Goal: Task Accomplishment & Management: Manage account settings

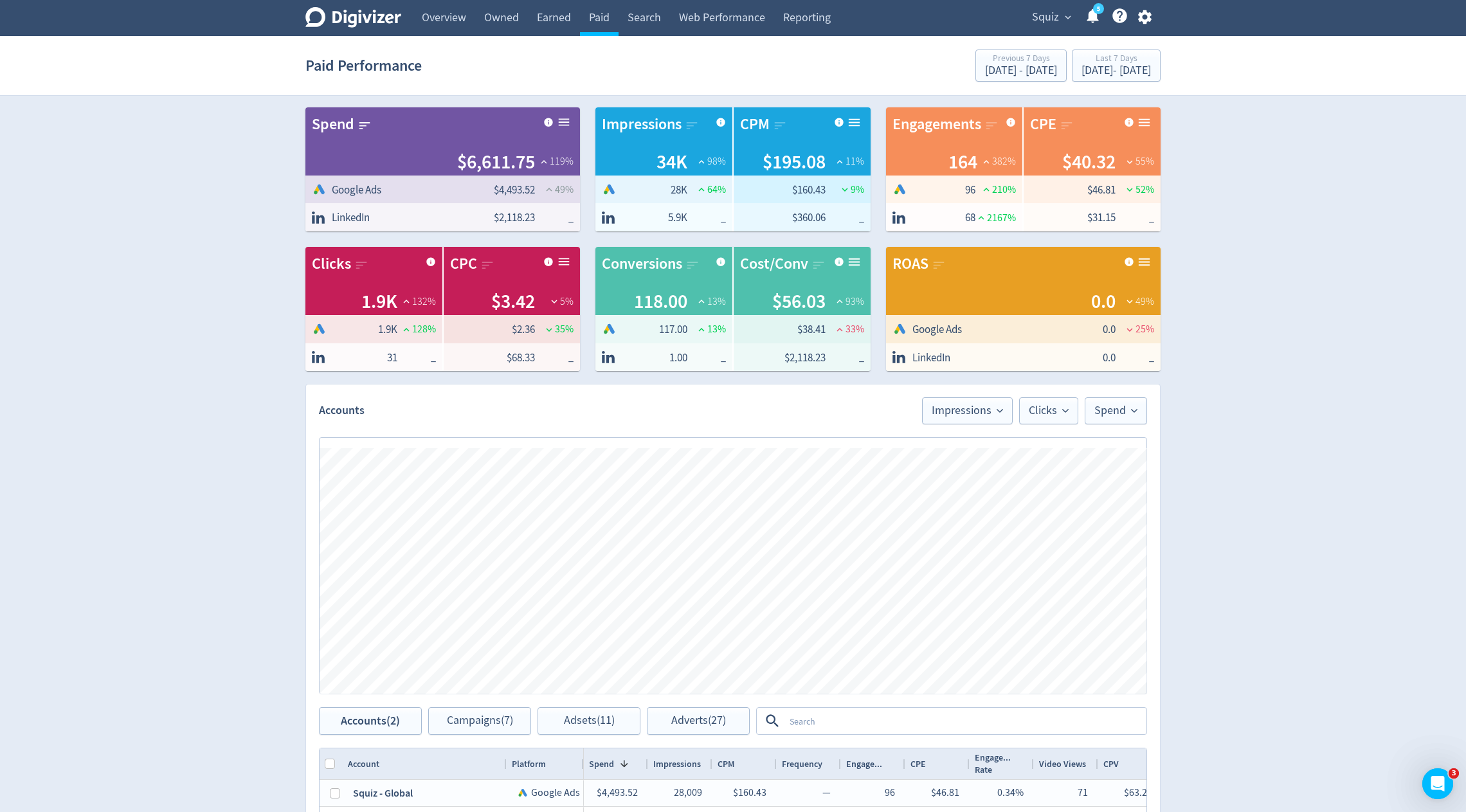
scroll to position [0, 1685]
click at [1052, 14] on span "Squiz" at bounding box center [1045, 17] width 27 height 21
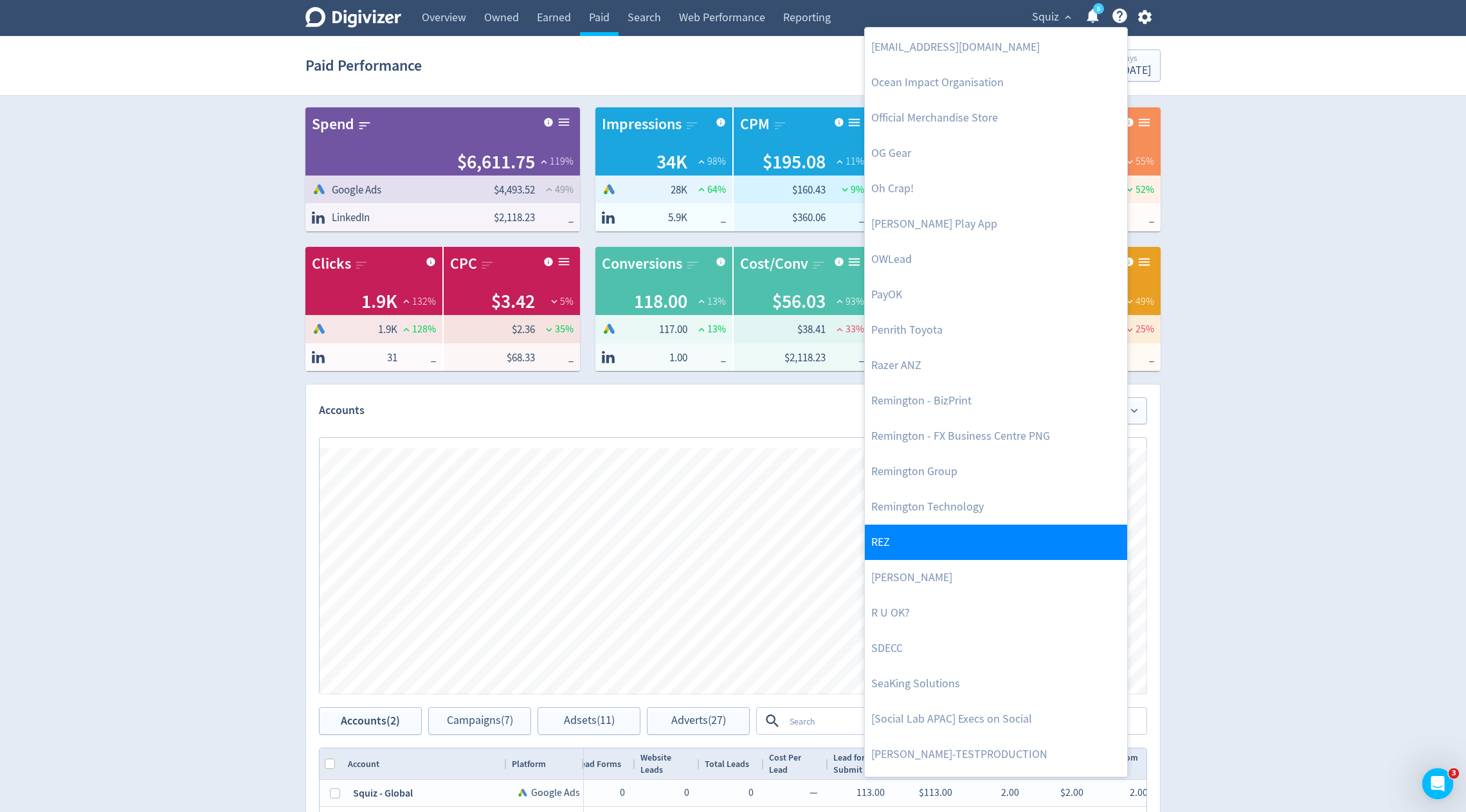
scroll to position [2541, 0]
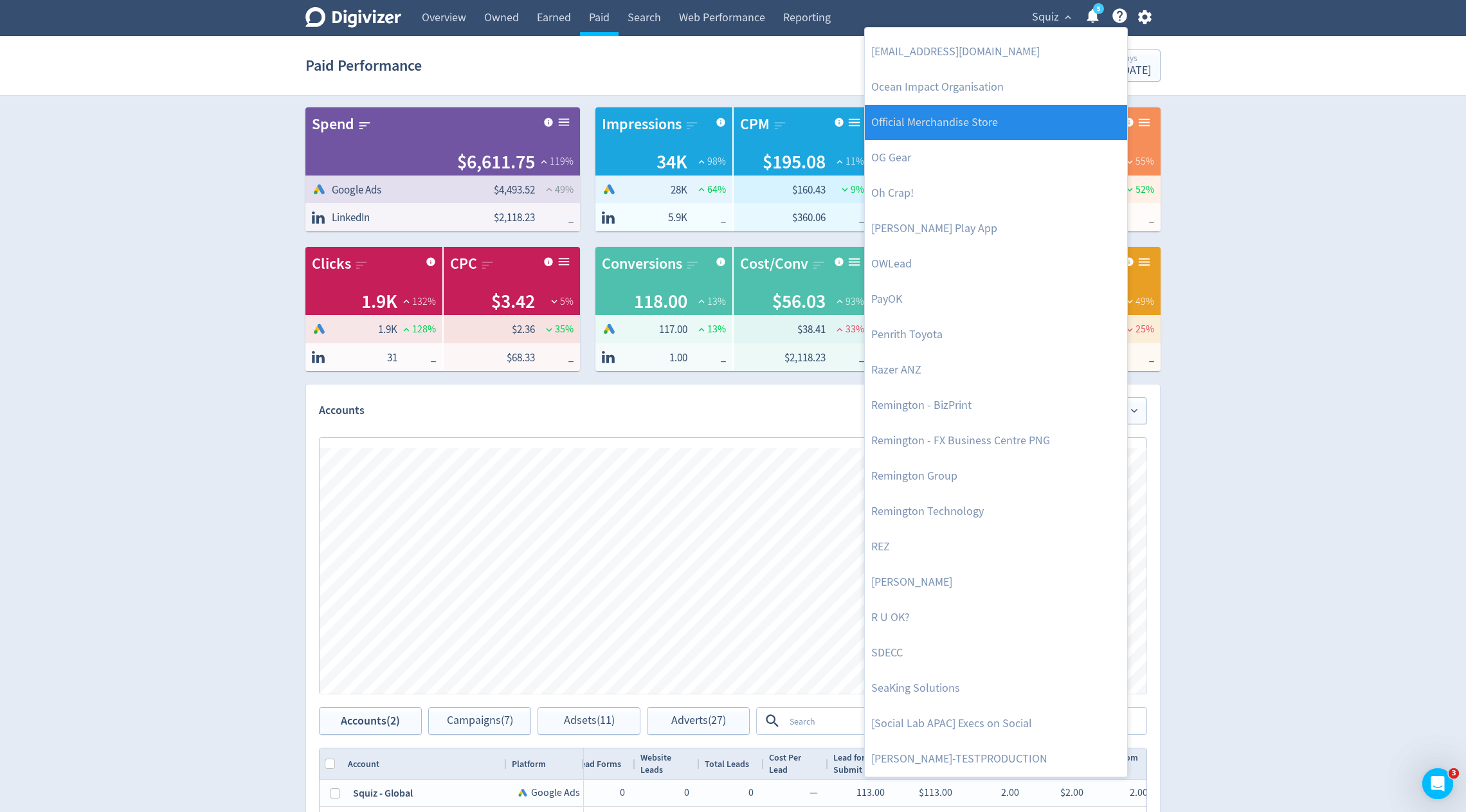
click at [1003, 121] on link "Official Merchandise Store" at bounding box center [996, 122] width 263 height 35
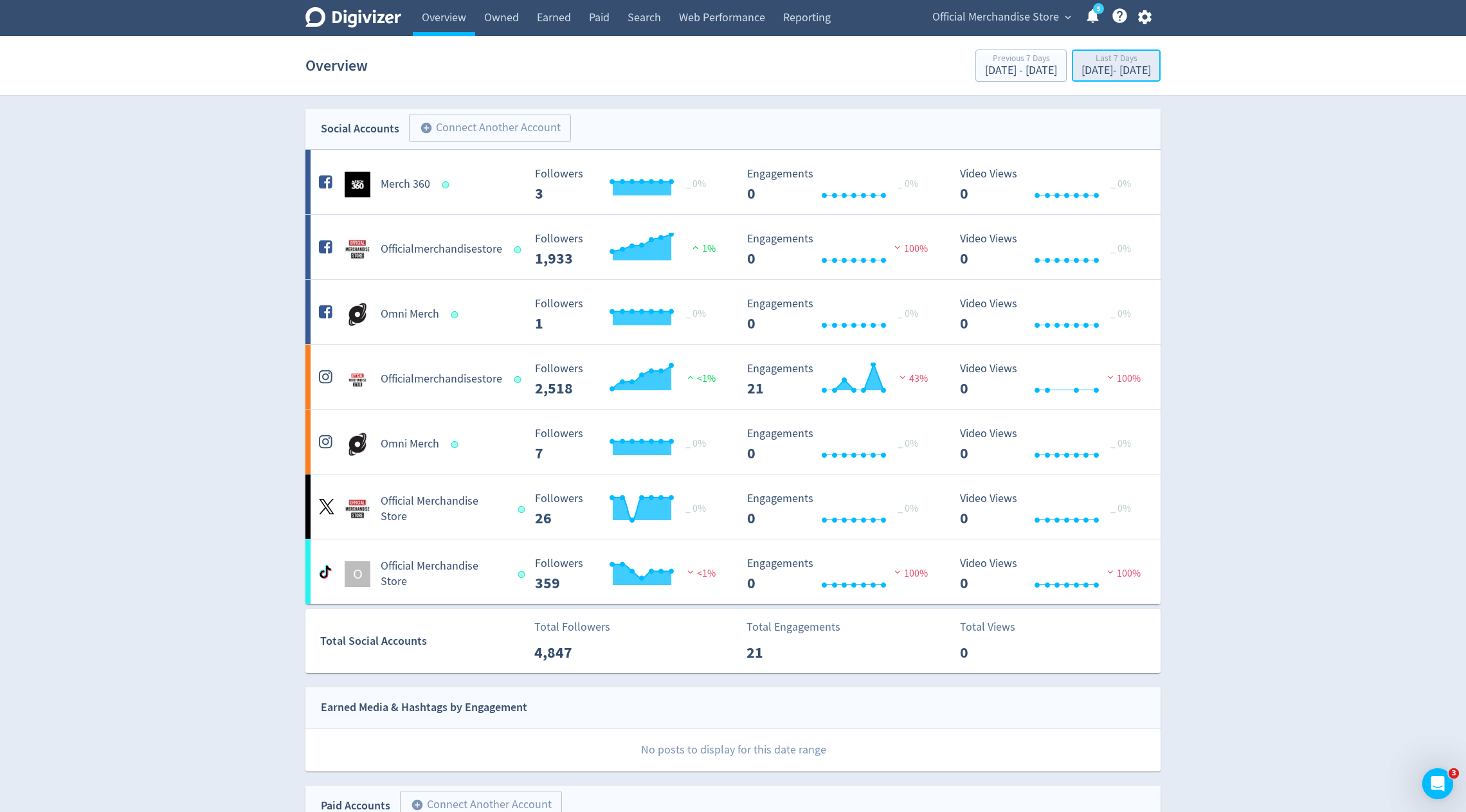
click at [1081, 61] on div "Last 7 Days" at bounding box center [1116, 59] width 69 height 11
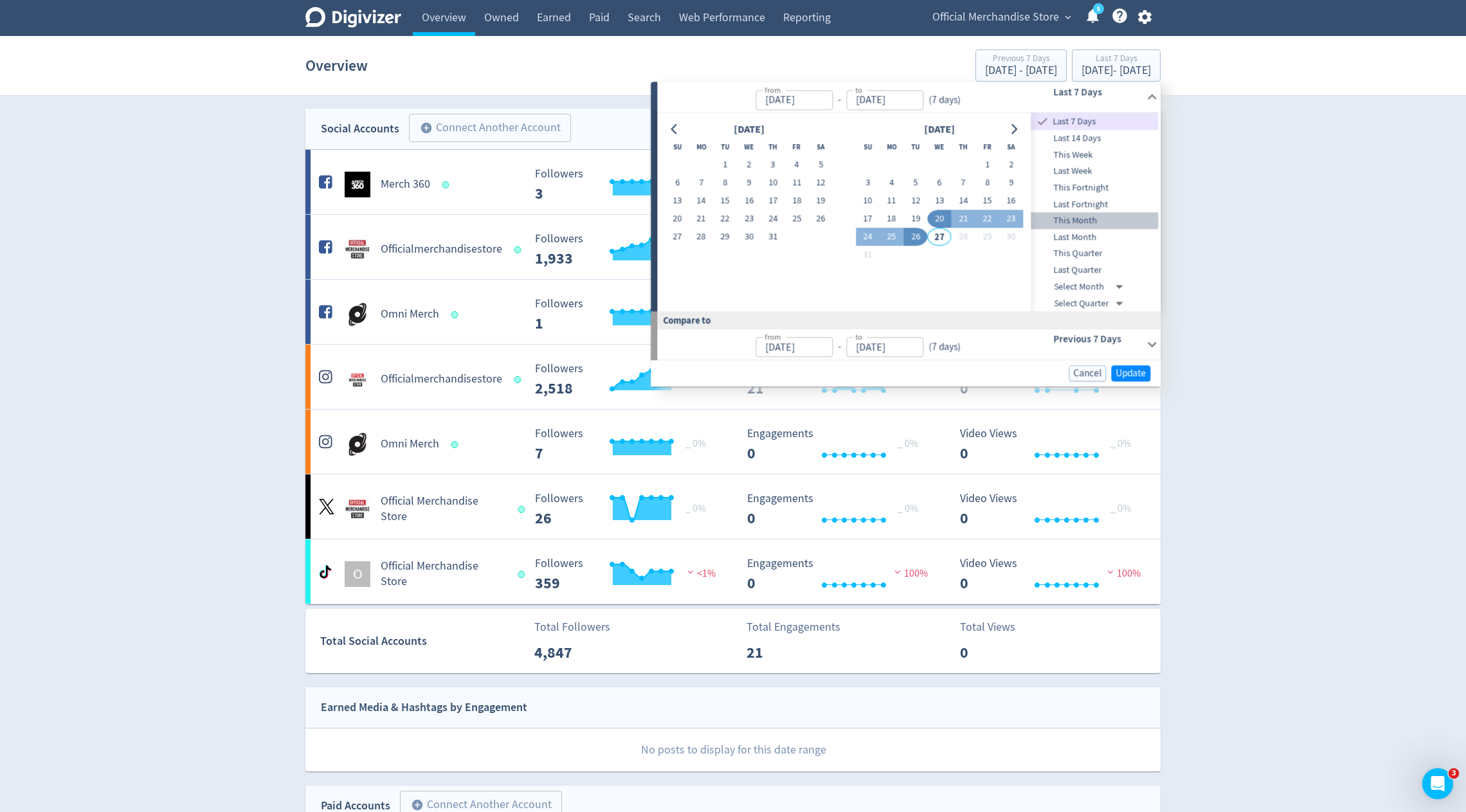
click at [1073, 219] on span "This Month" at bounding box center [1095, 221] width 127 height 14
type input "[DATE]"
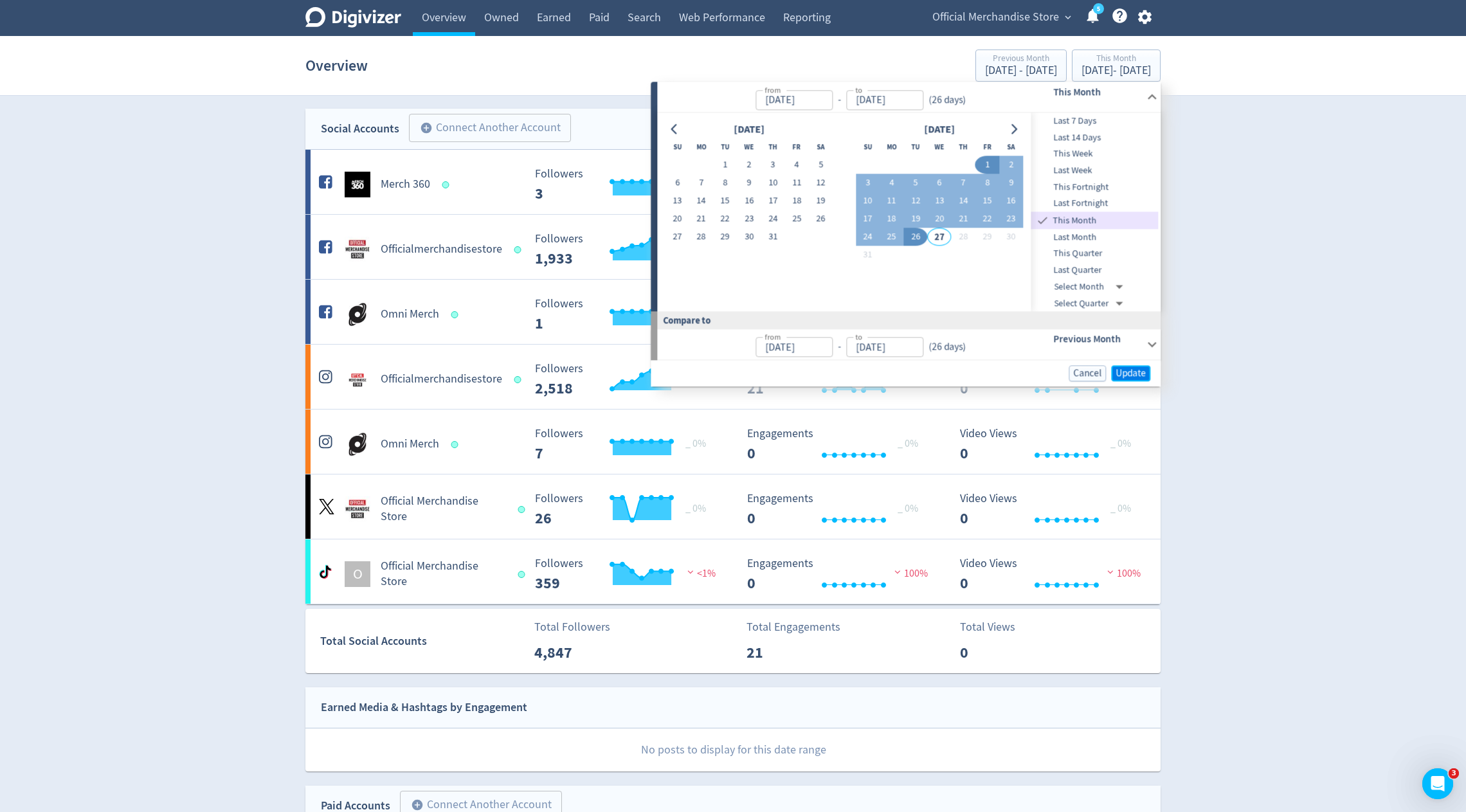
click at [1138, 371] on span "Update" at bounding box center [1130, 373] width 30 height 9
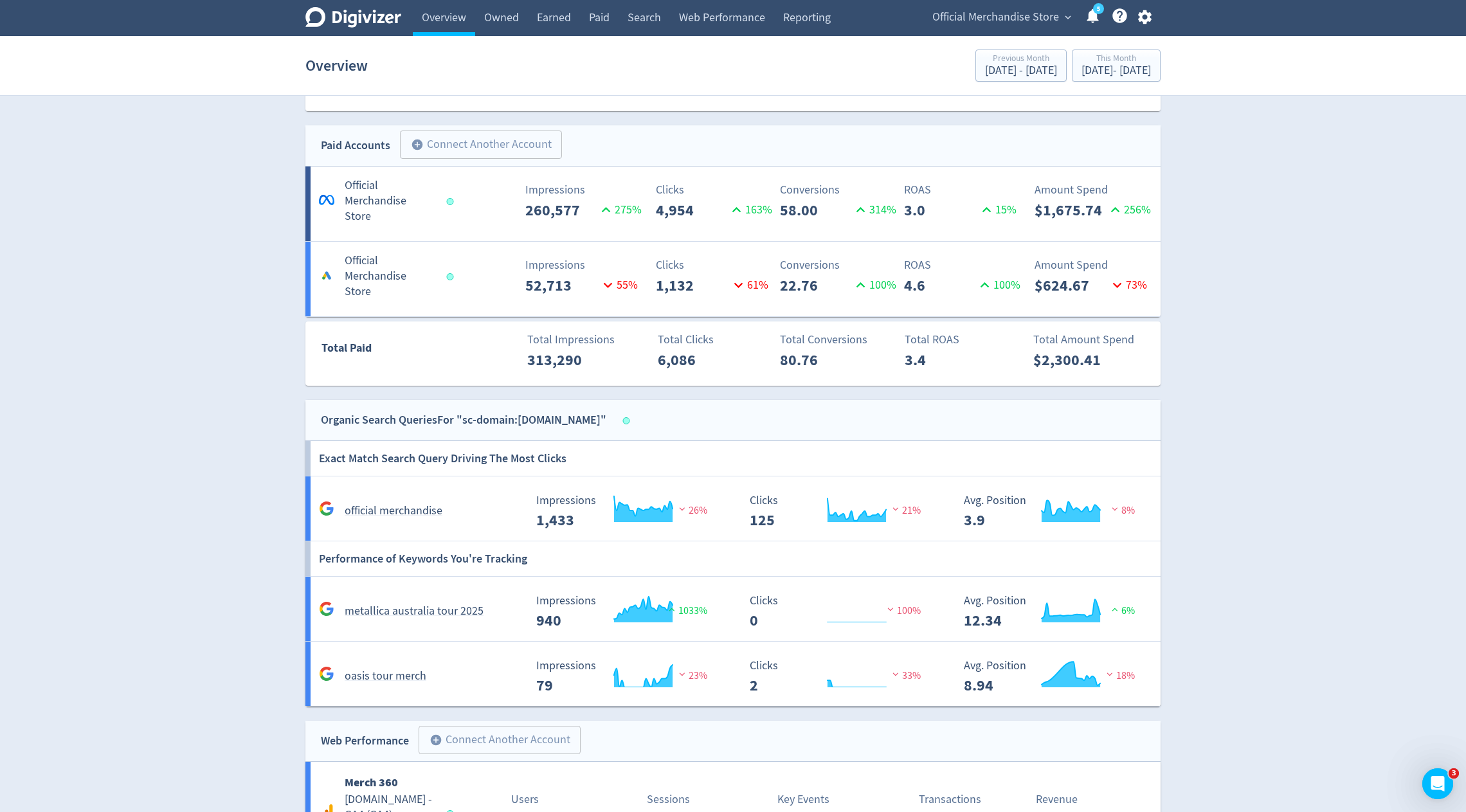
scroll to position [608, 0]
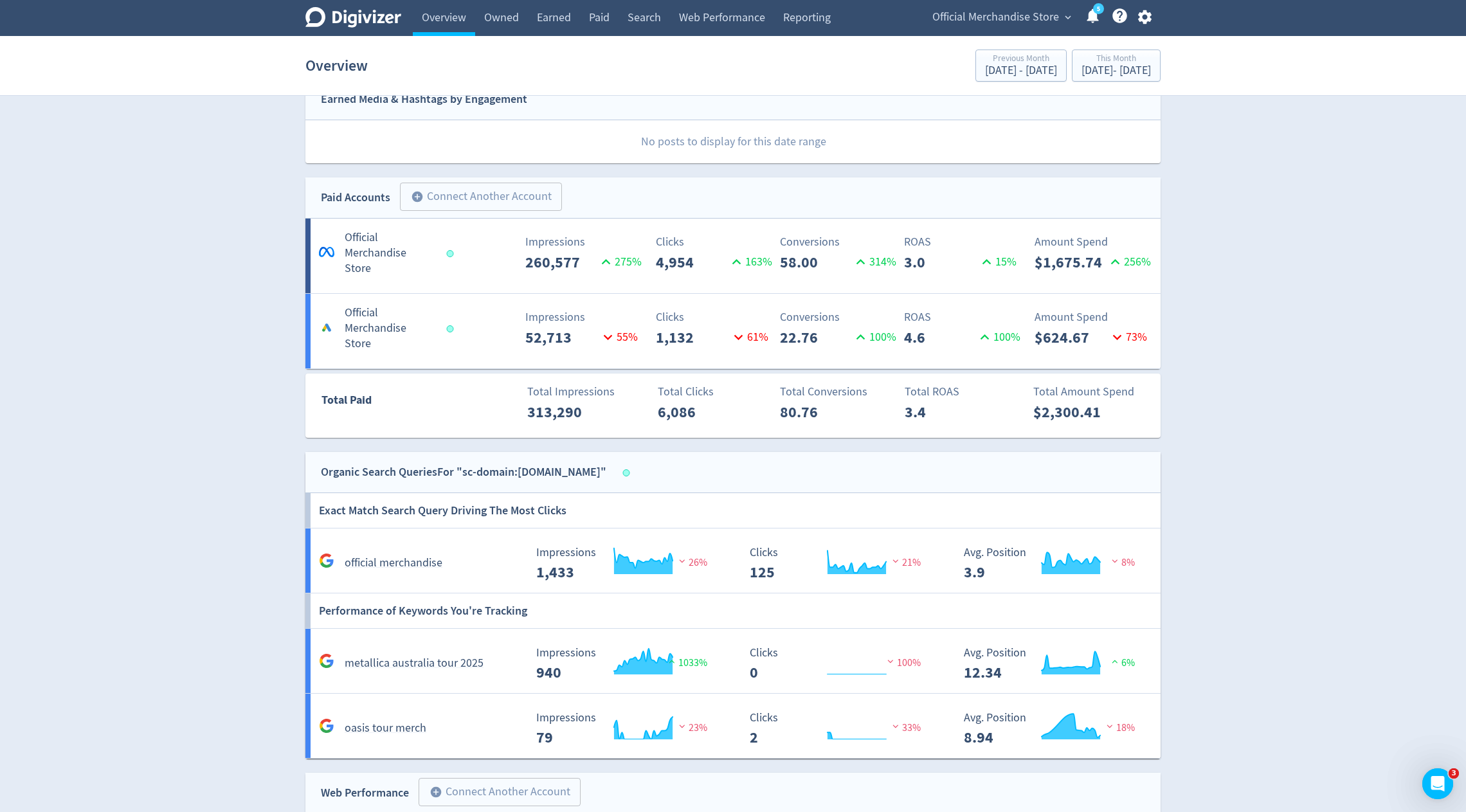
click at [949, 15] on span "Official Merchandise Store" at bounding box center [996, 17] width 127 height 21
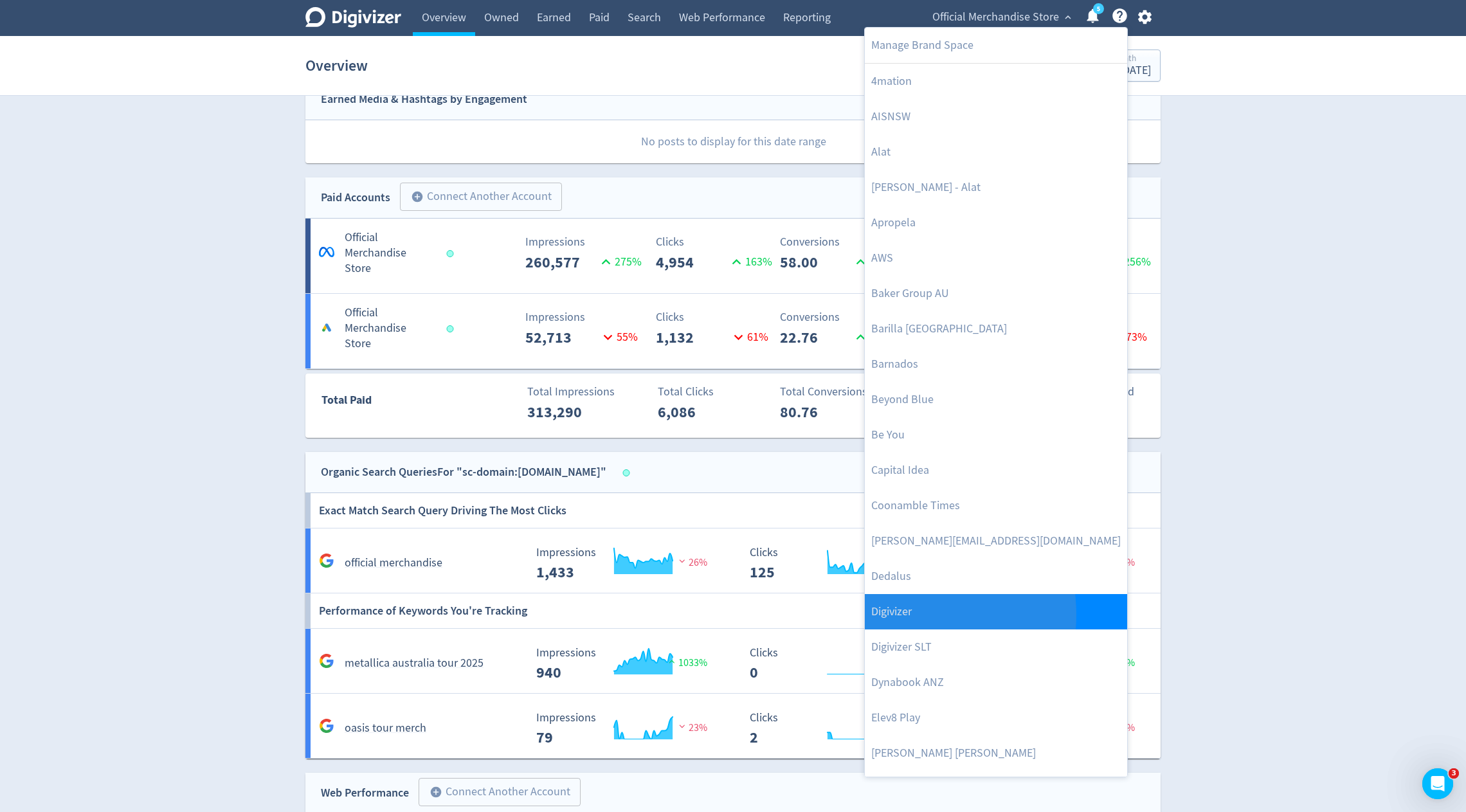
click at [900, 614] on link "Digivizer" at bounding box center [996, 611] width 263 height 35
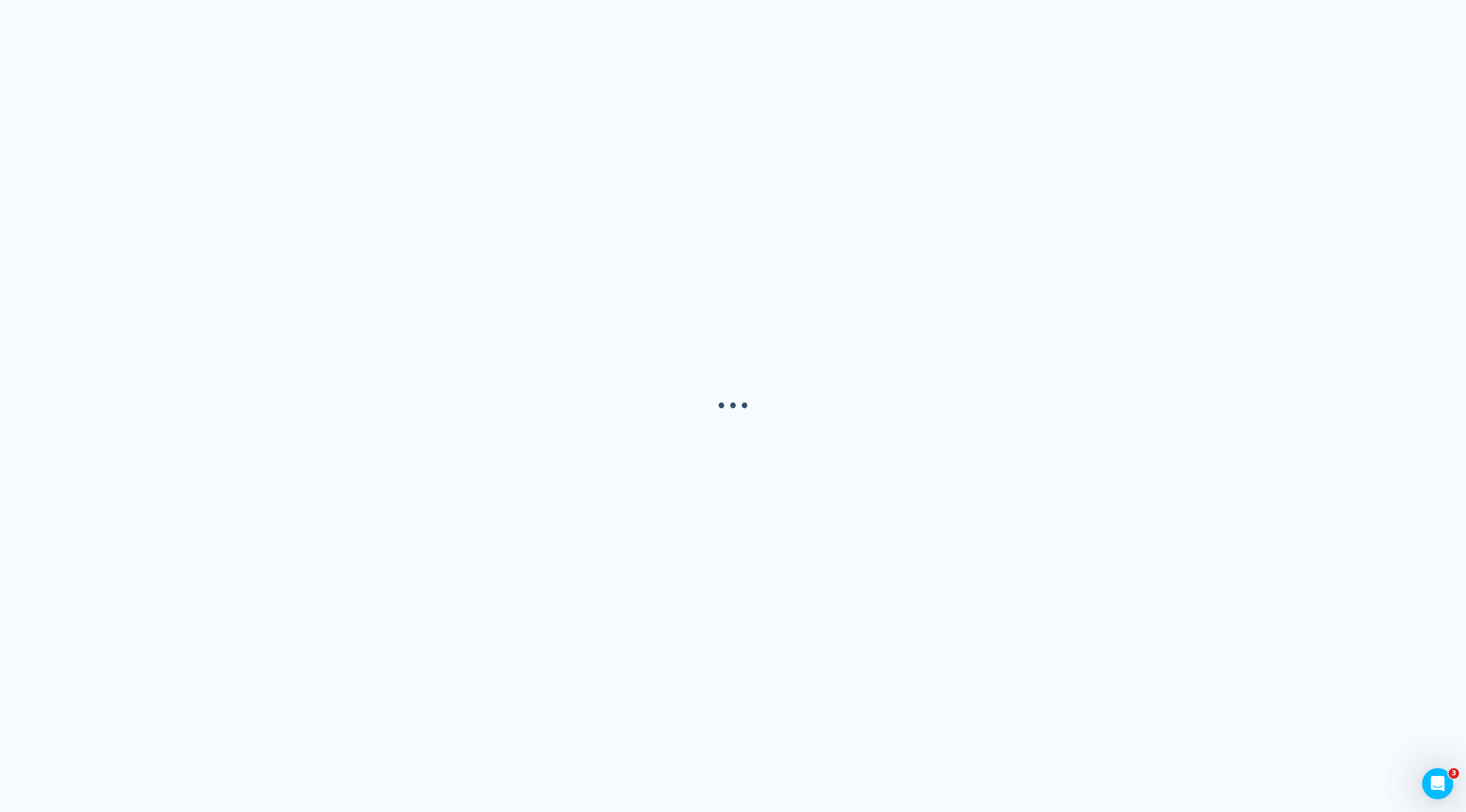
scroll to position [0, 0]
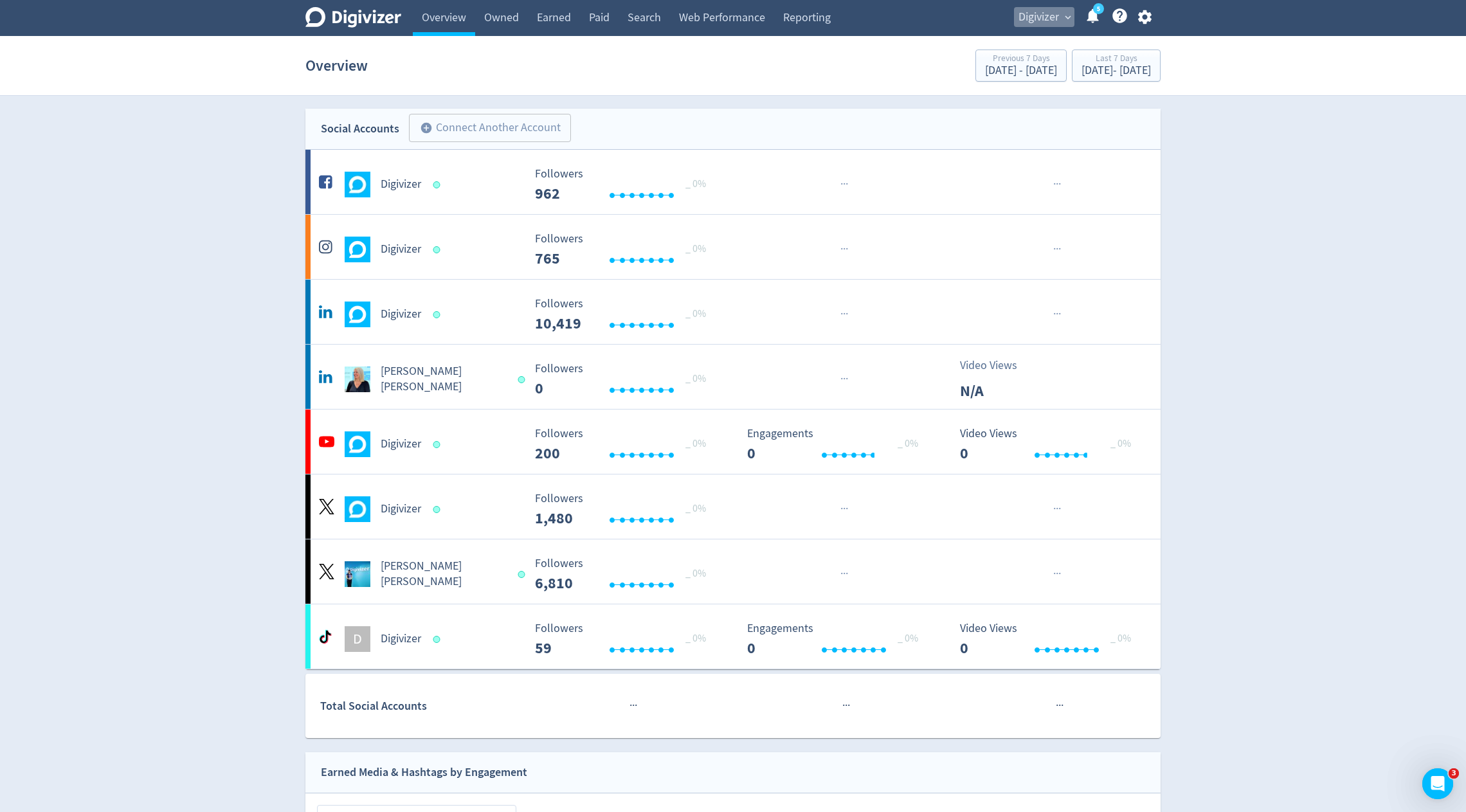
click at [1028, 22] on span "Digivizer" at bounding box center [1039, 17] width 41 height 21
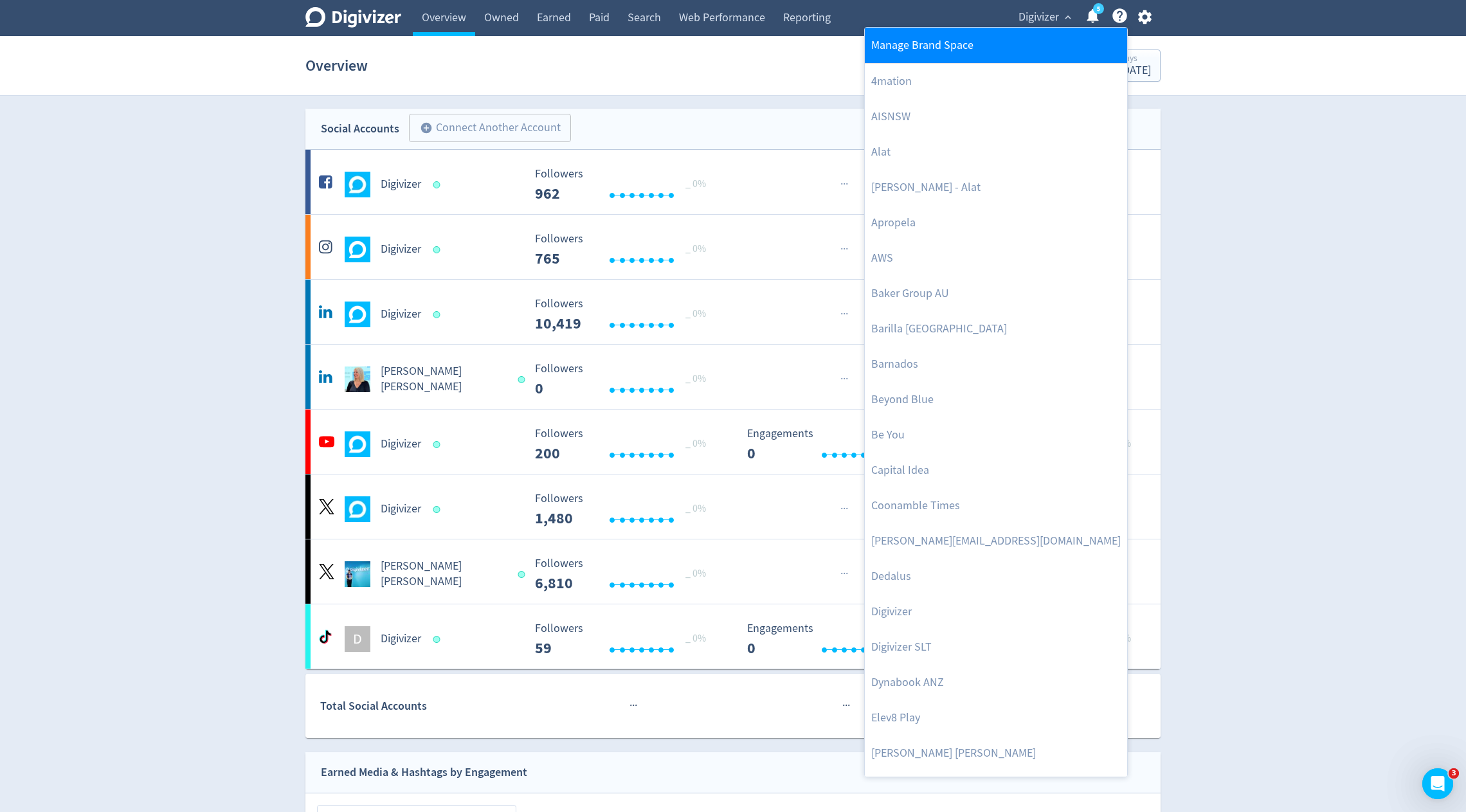
click at [995, 40] on link "Manage Brand Space" at bounding box center [996, 45] width 263 height 35
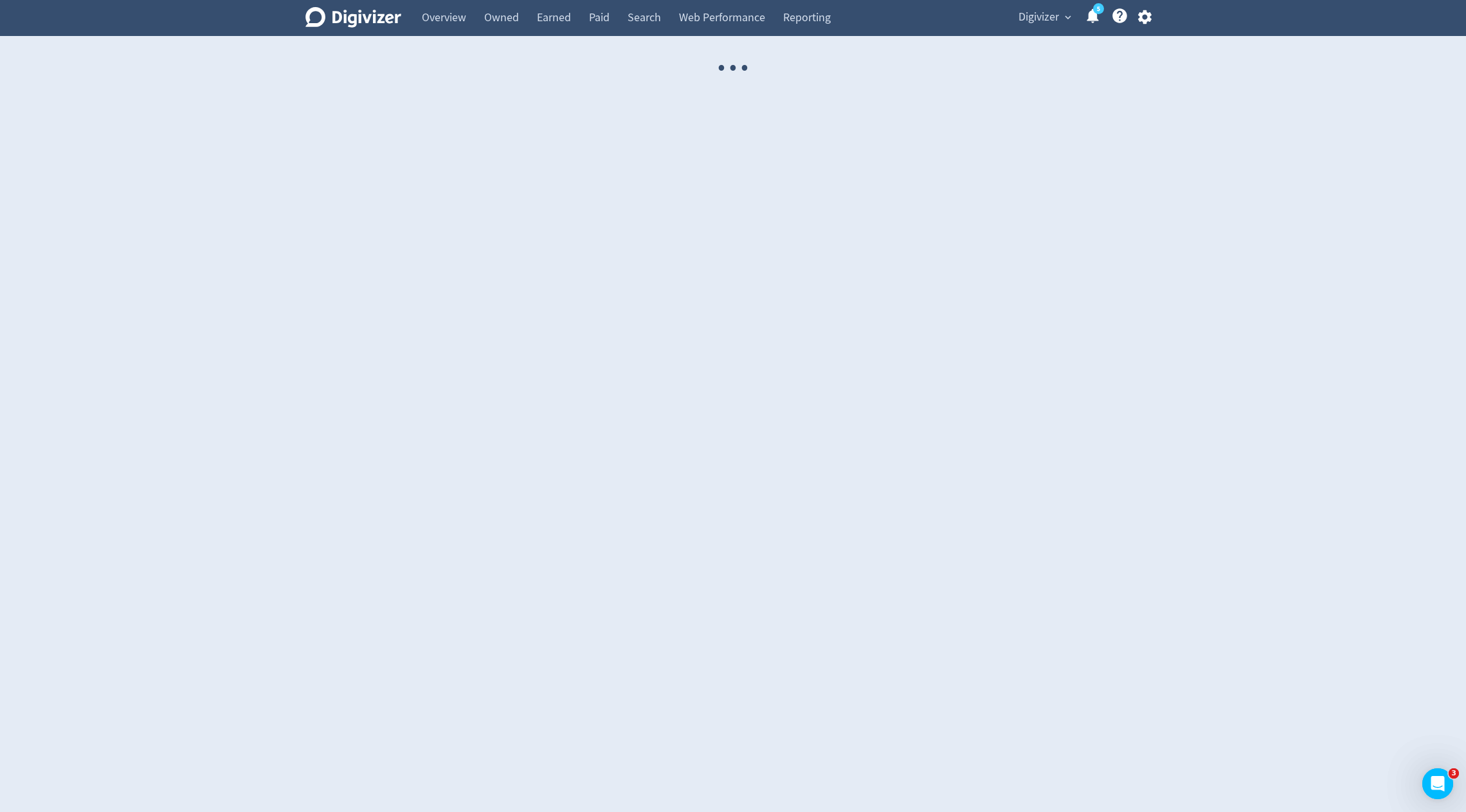
select select "USER"
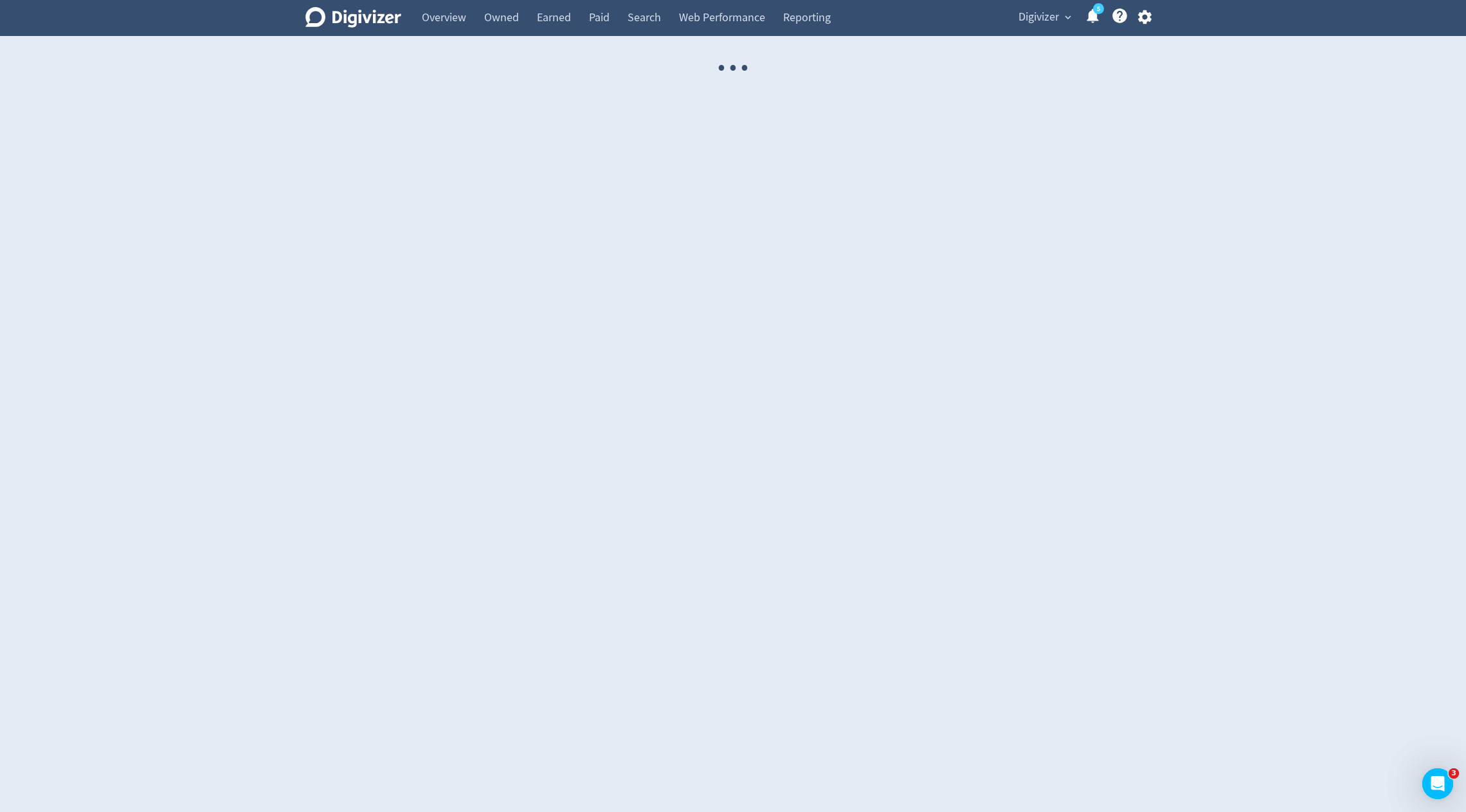
select select "USER"
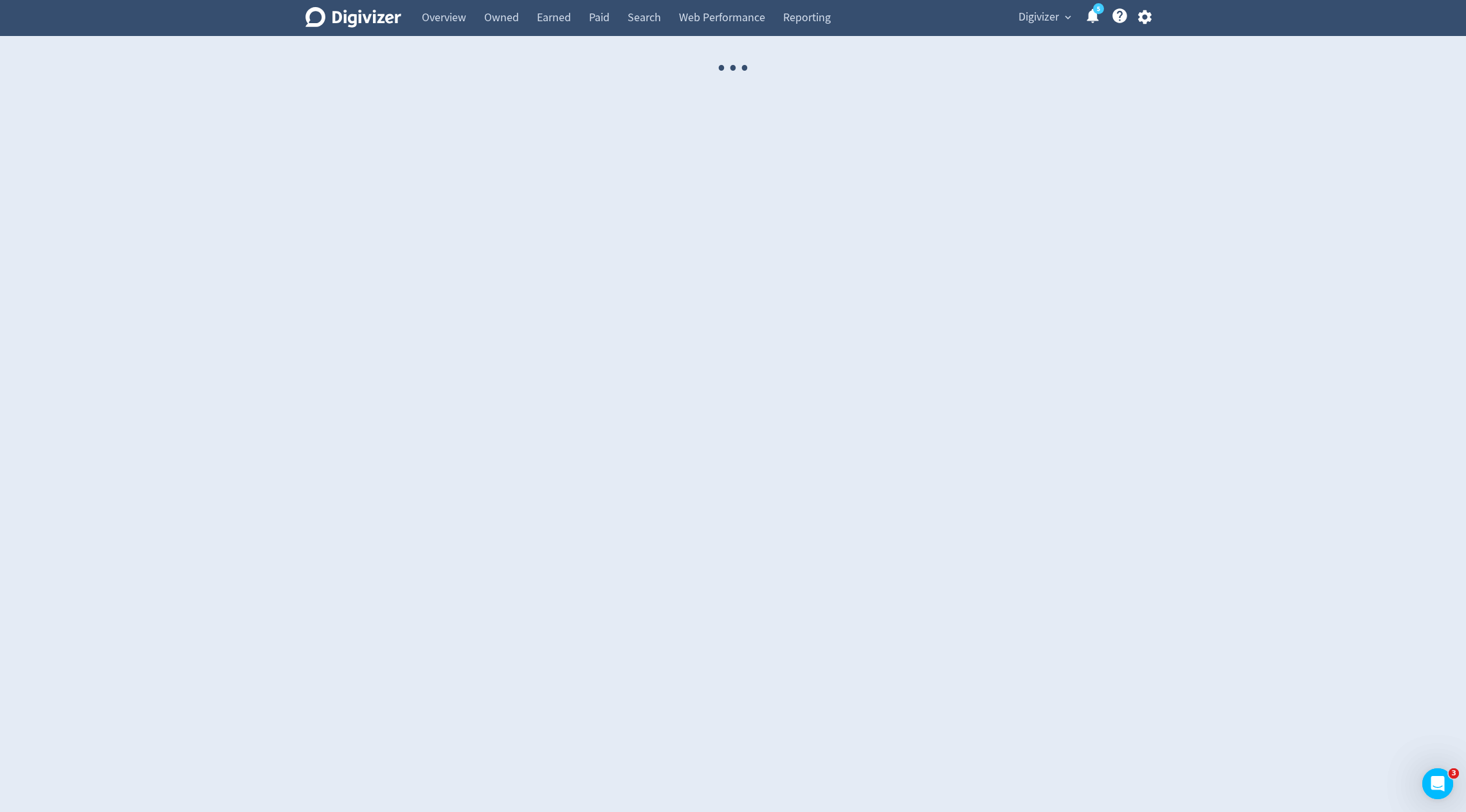
select select "USER"
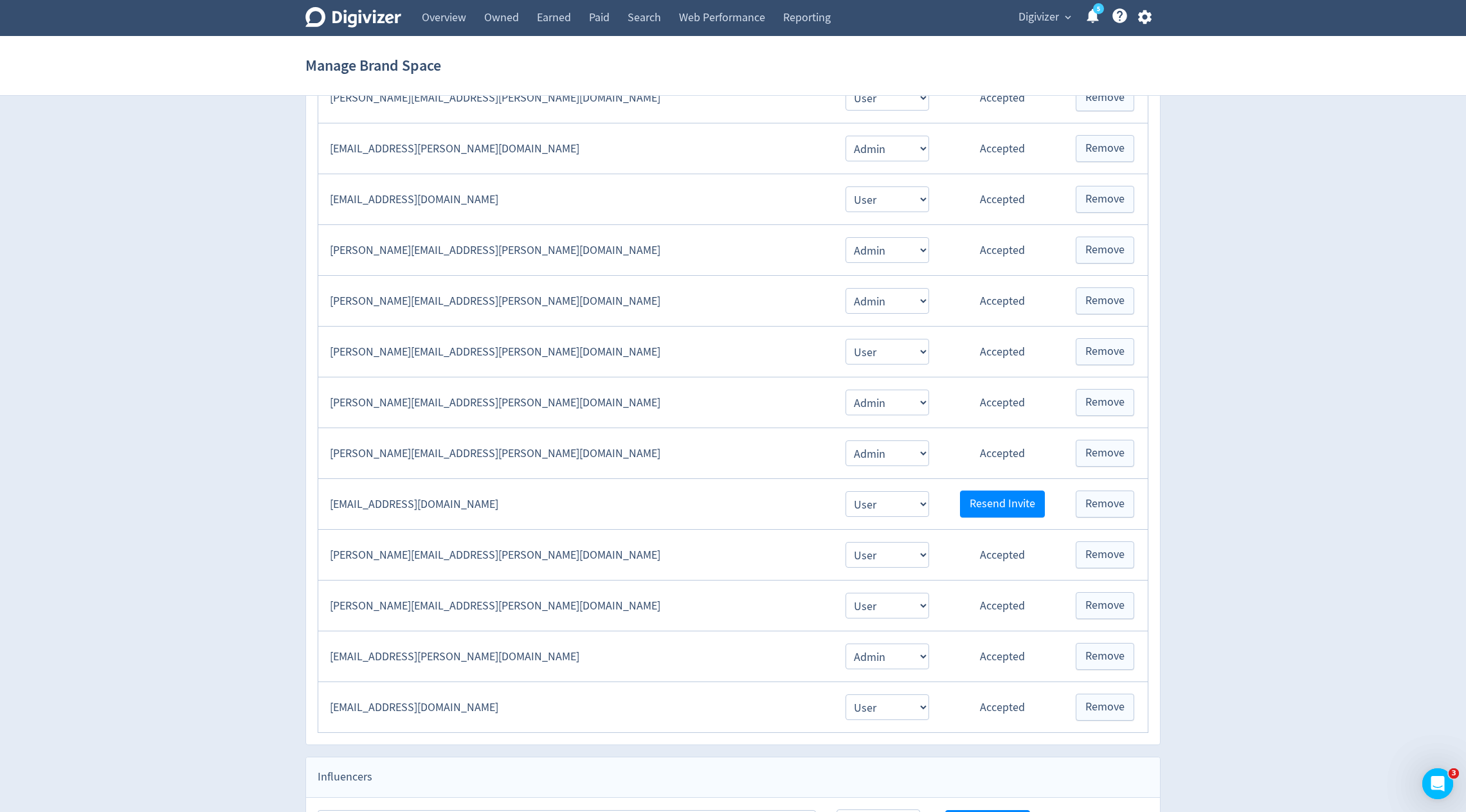
scroll to position [1015, 0]
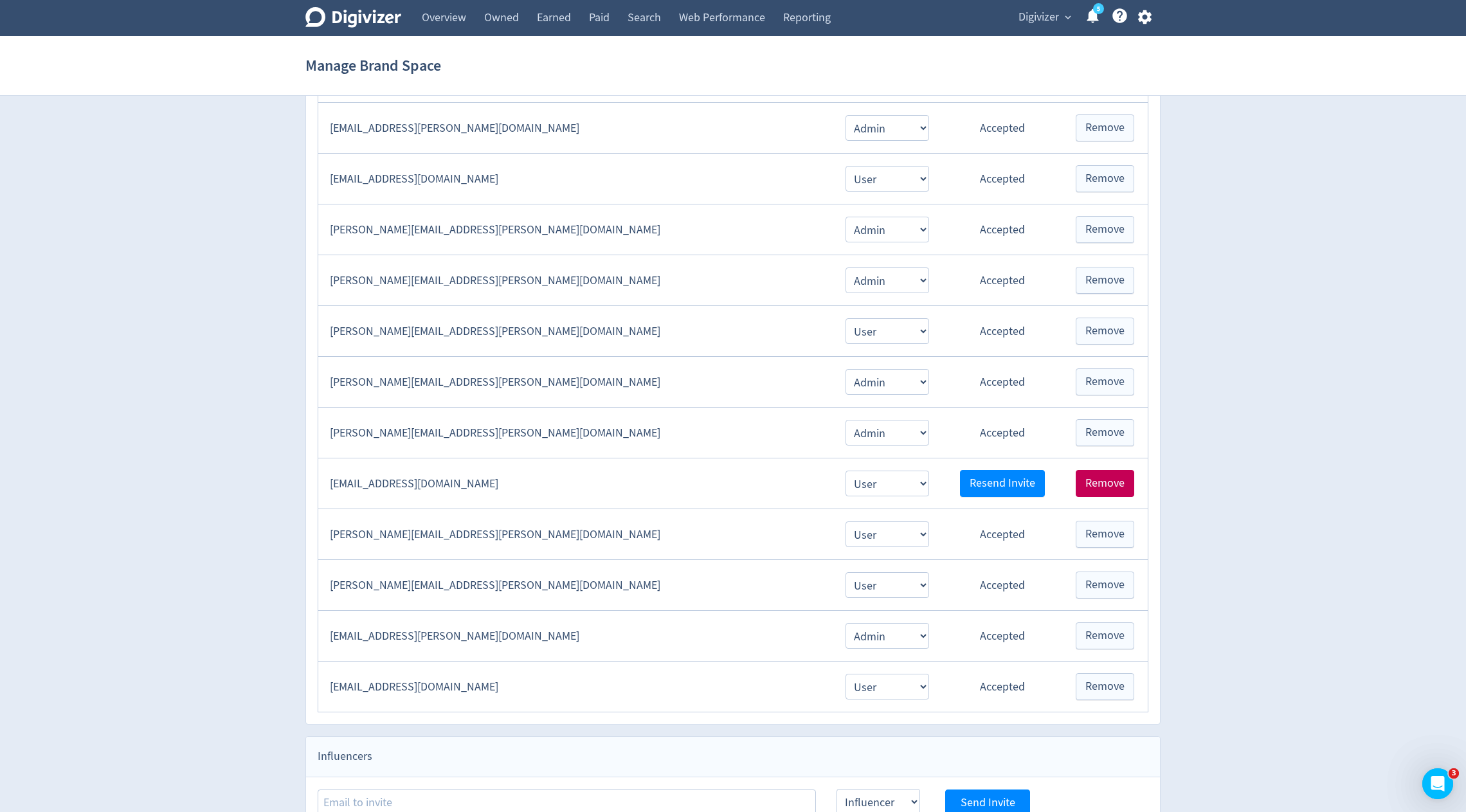
click at [1125, 471] on button "Remove" at bounding box center [1105, 483] width 59 height 27
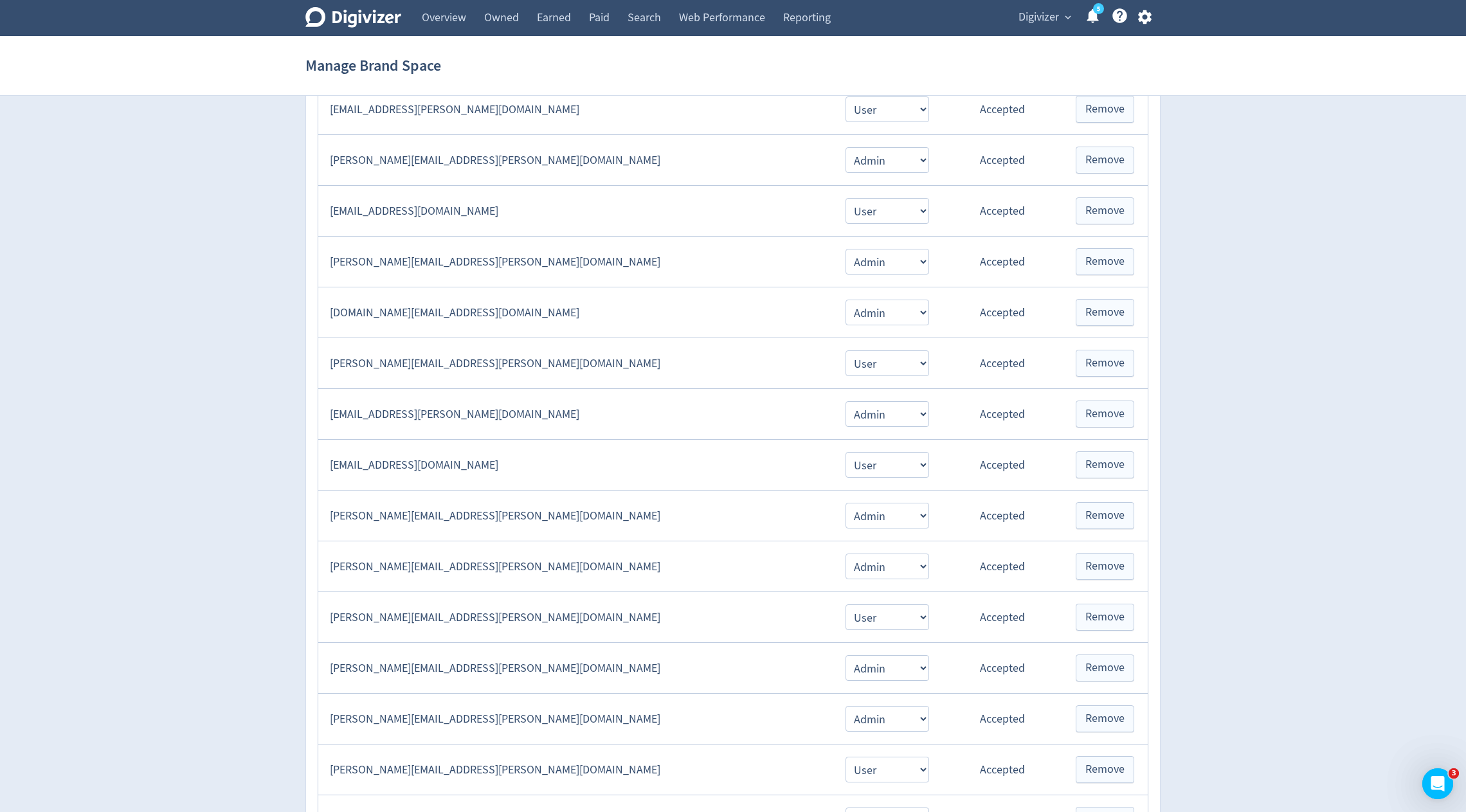
scroll to position [731, 0]
